Goal: Find specific page/section: Find specific page/section

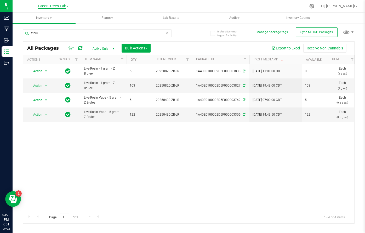
click at [52, 4] on span "Green Trees Lab" at bounding box center [52, 6] width 28 height 5
click at [46, 15] on link "Green Trees" at bounding box center [53, 18] width 76 height 7
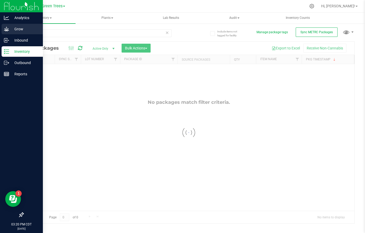
click at [14, 31] on p "Grow" at bounding box center [24, 29] width 31 height 6
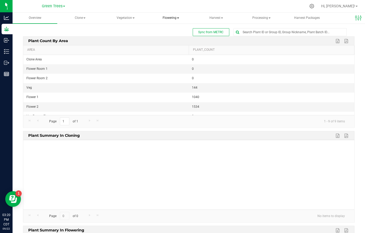
click at [169, 17] on span "Flowering" at bounding box center [171, 18] width 44 height 10
click at [178, 37] on span "Flowering groups" at bounding box center [176, 37] width 43 height 4
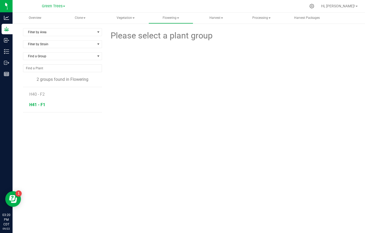
click at [35, 103] on span "H41 - F1" at bounding box center [37, 104] width 16 height 5
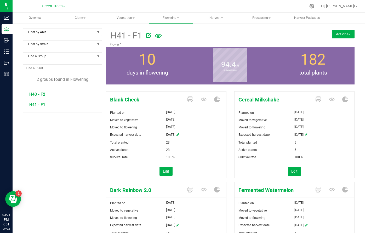
click at [33, 95] on span "H40 - F2" at bounding box center [37, 94] width 16 height 5
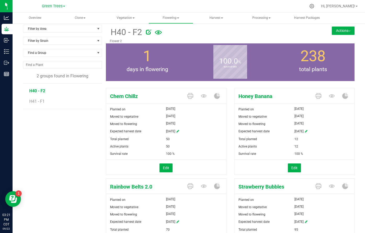
scroll to position [2, 0]
